Goal: Information Seeking & Learning: Find specific fact

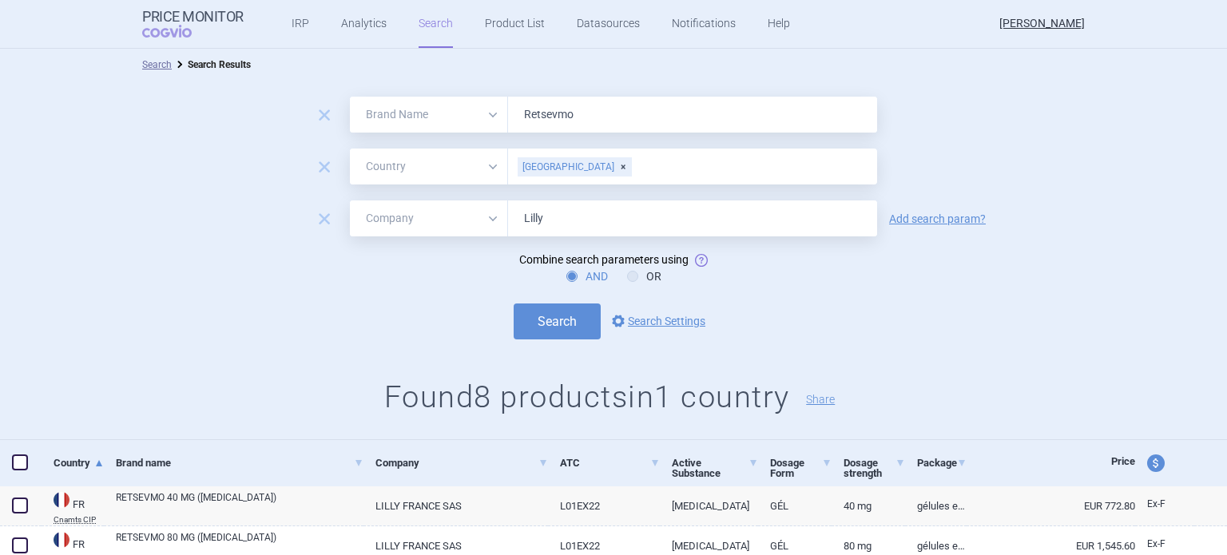
select select "brandName"
select select "country"
select select "mah"
drag, startPoint x: 583, startPoint y: 120, endPoint x: 506, endPoint y: 124, distance: 77.6
click at [508, 124] on input "Retsevmo" at bounding box center [692, 115] width 369 height 36
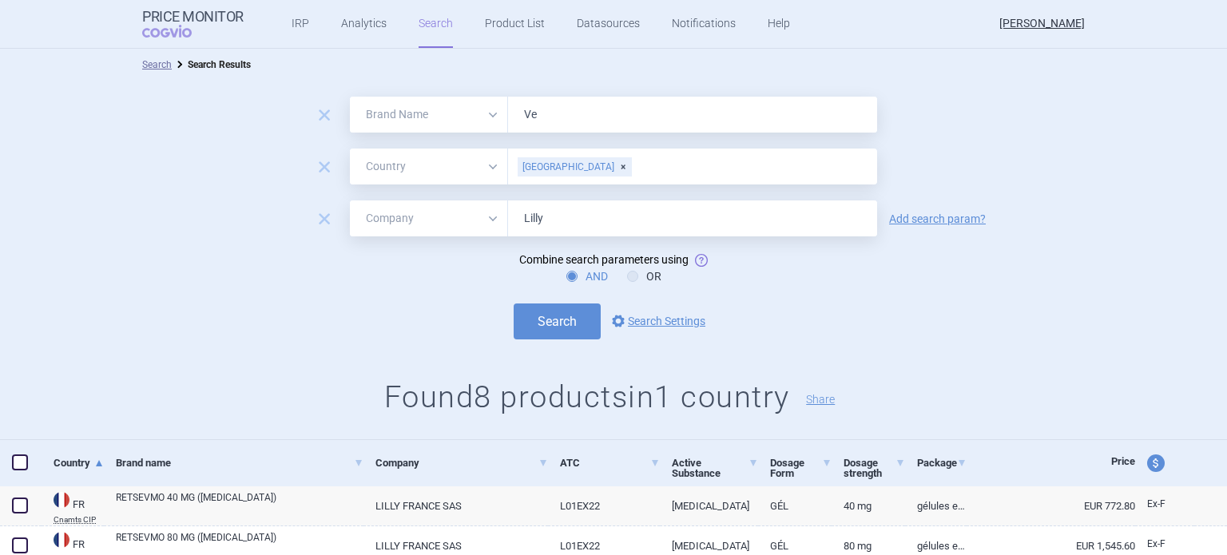
type input "Verzenios"
click at [558, 320] on button "Search" at bounding box center [557, 322] width 87 height 36
click at [553, 166] on div "[GEOGRAPHIC_DATA]" at bounding box center [575, 166] width 114 height 19
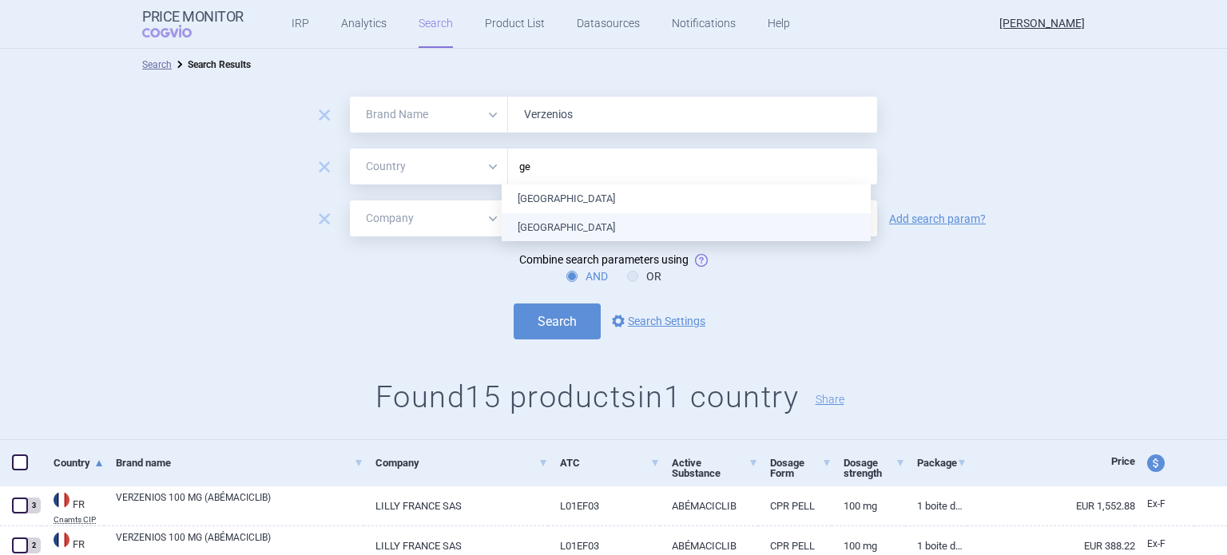
type input "ger"
click at [559, 224] on ul "[GEOGRAPHIC_DATA] [GEOGRAPHIC_DATA]" at bounding box center [686, 213] width 369 height 57
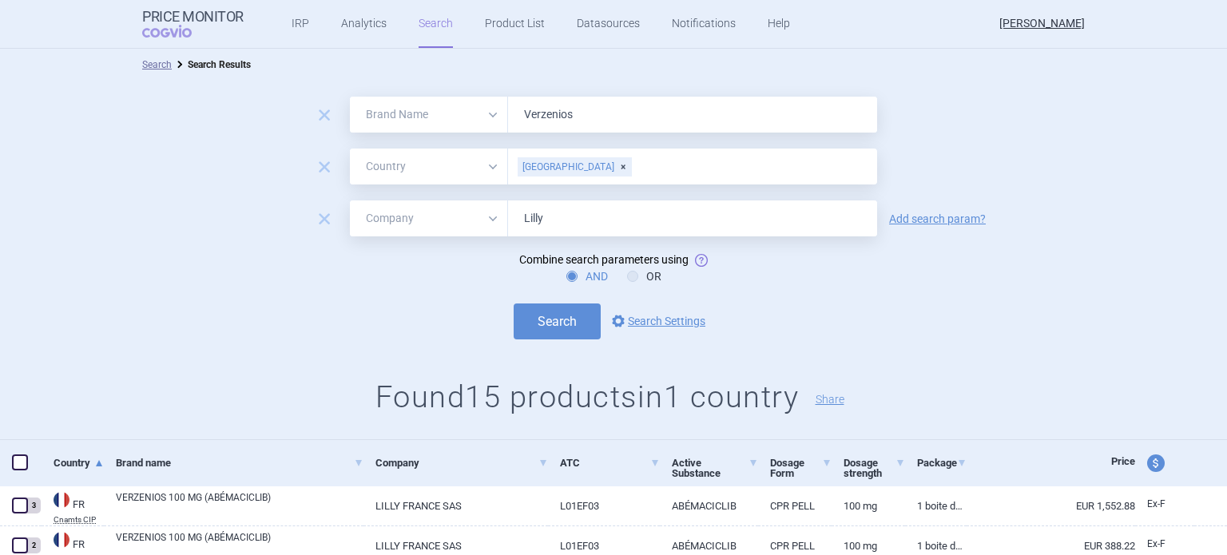
click at [1014, 297] on form "remove All Brand Name ATC Company Active Substance Country Newer than Verzenios…" at bounding box center [613, 218] width 1227 height 243
click at [565, 311] on button "Search" at bounding box center [557, 322] width 87 height 36
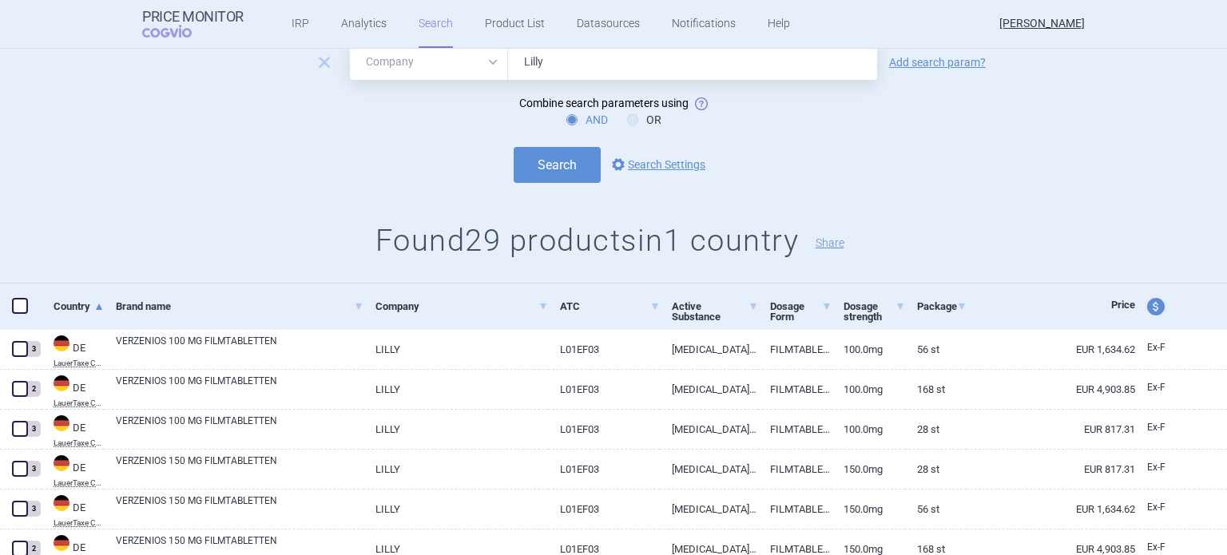
scroll to position [160, 0]
